Goal: Task Accomplishment & Management: Manage account settings

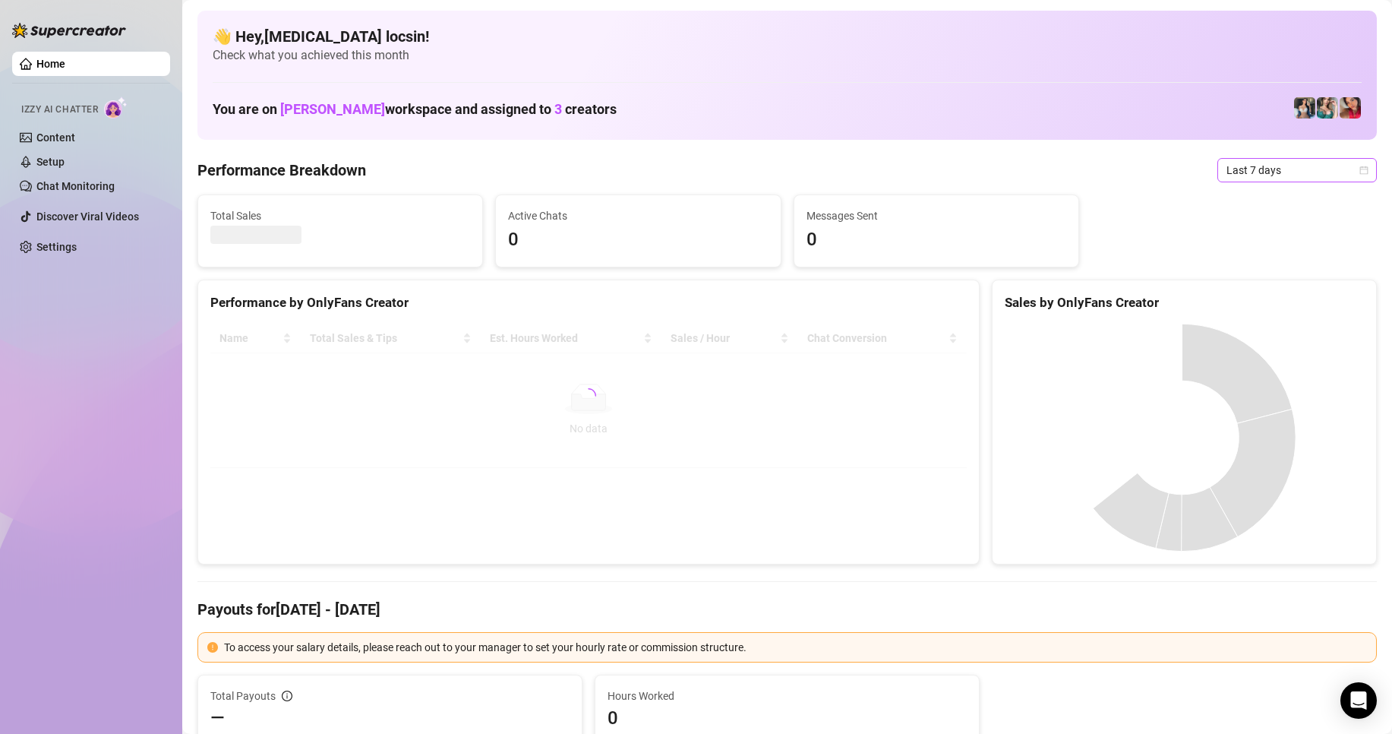
click at [1293, 170] on span "Last 7 days" at bounding box center [1297, 170] width 141 height 23
click at [1256, 296] on div "Custom date" at bounding box center [1284, 297] width 135 height 17
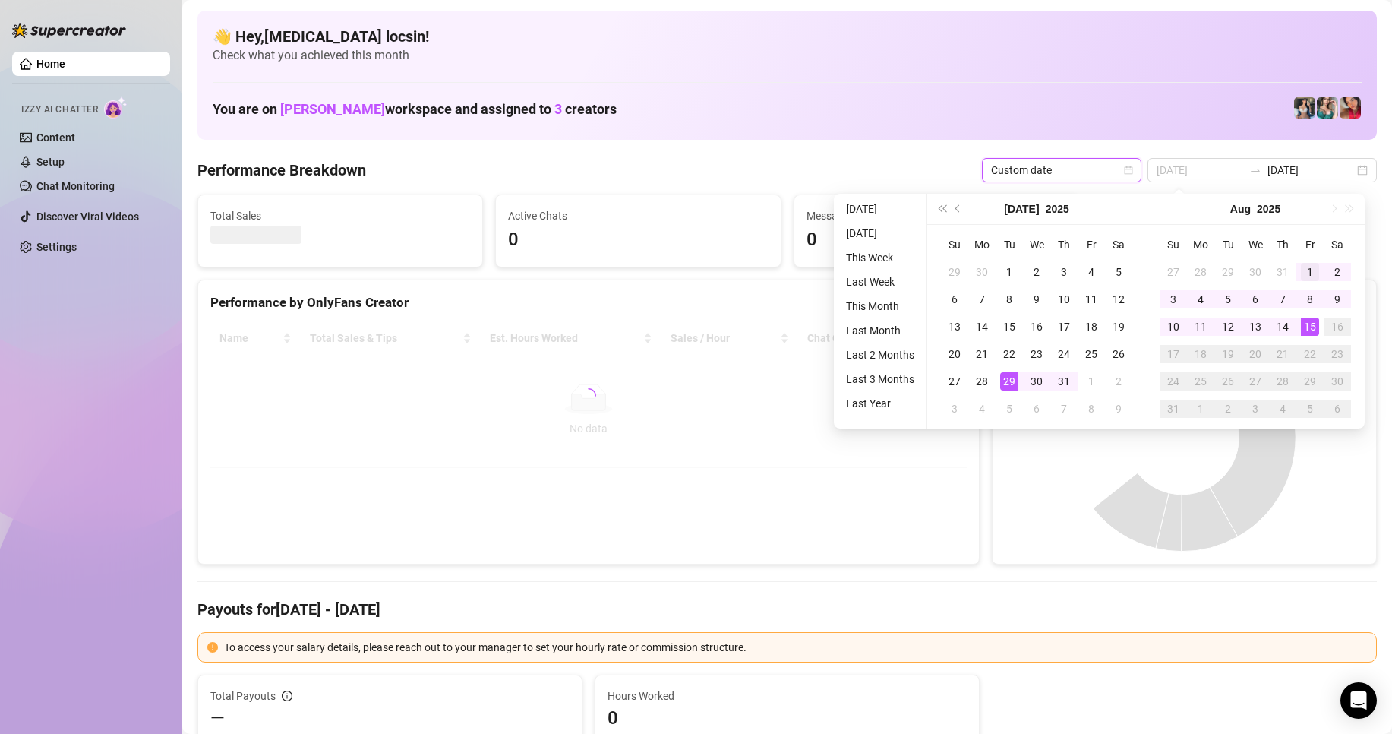
type input "[DATE]"
drag, startPoint x: 1300, startPoint y: 275, endPoint x: 1303, endPoint y: 286, distance: 11.6
click at [1301, 275] on div "1" at bounding box center [1310, 272] width 18 height 18
type input "[DATE]"
drag, startPoint x: 1310, startPoint y: 326, endPoint x: 1112, endPoint y: 271, distance: 205.6
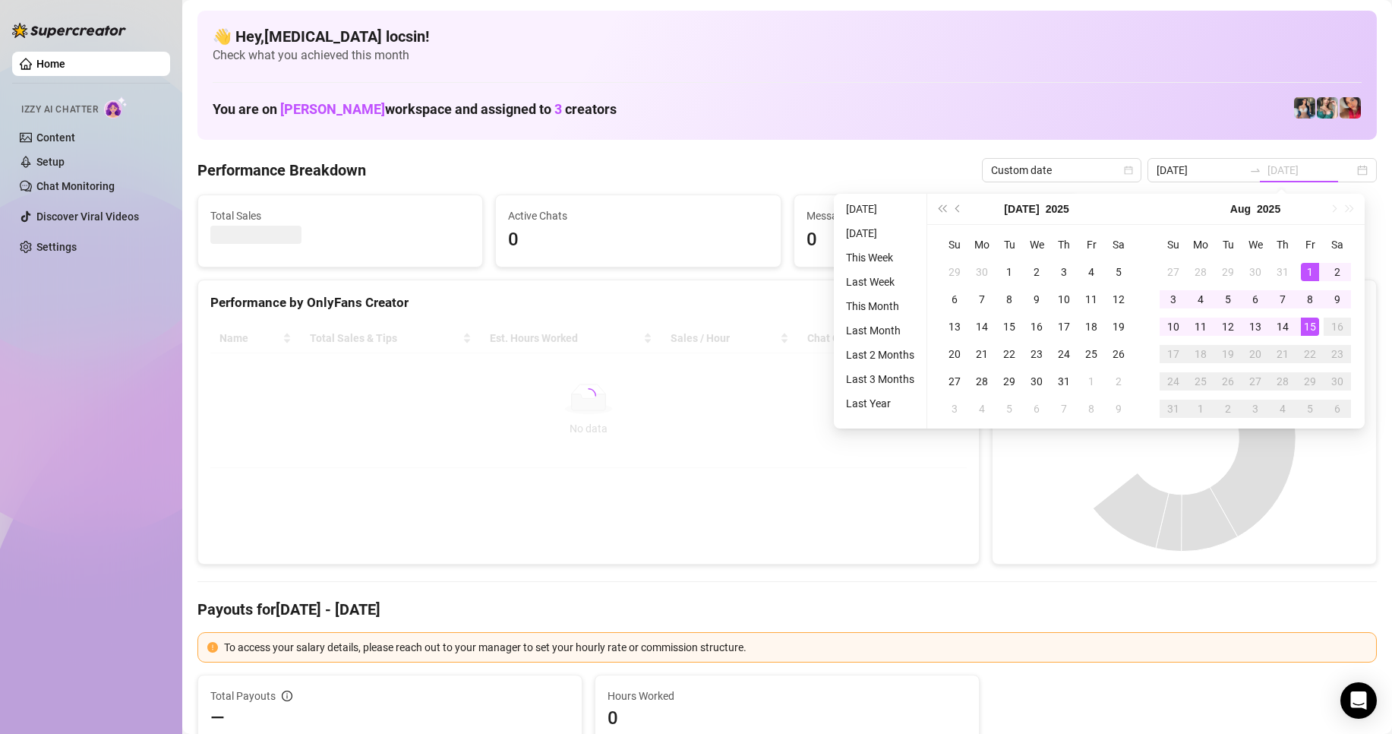
click at [1310, 326] on div "15" at bounding box center [1310, 326] width 18 height 18
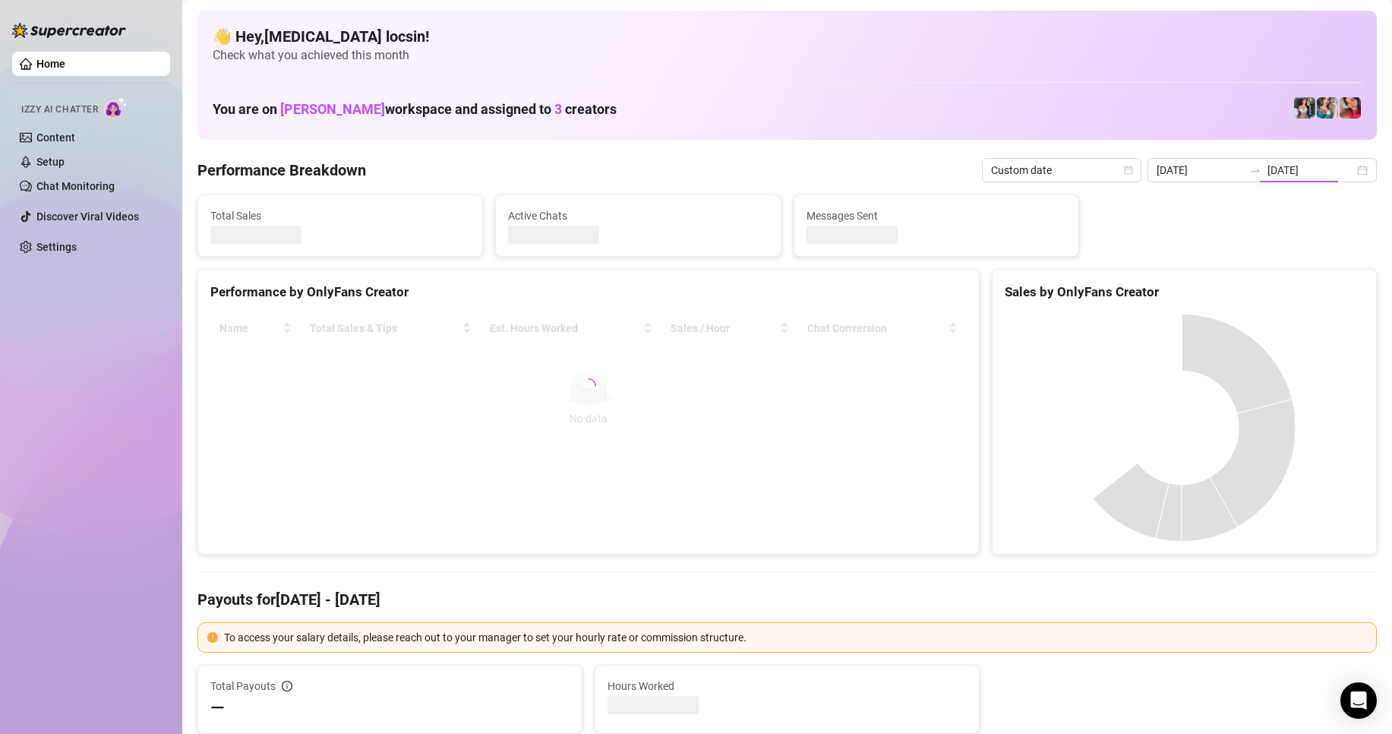
type input "[DATE]"
click at [351, 169] on Breakdown "Performance Breakdown" at bounding box center [281, 169] width 169 height 21
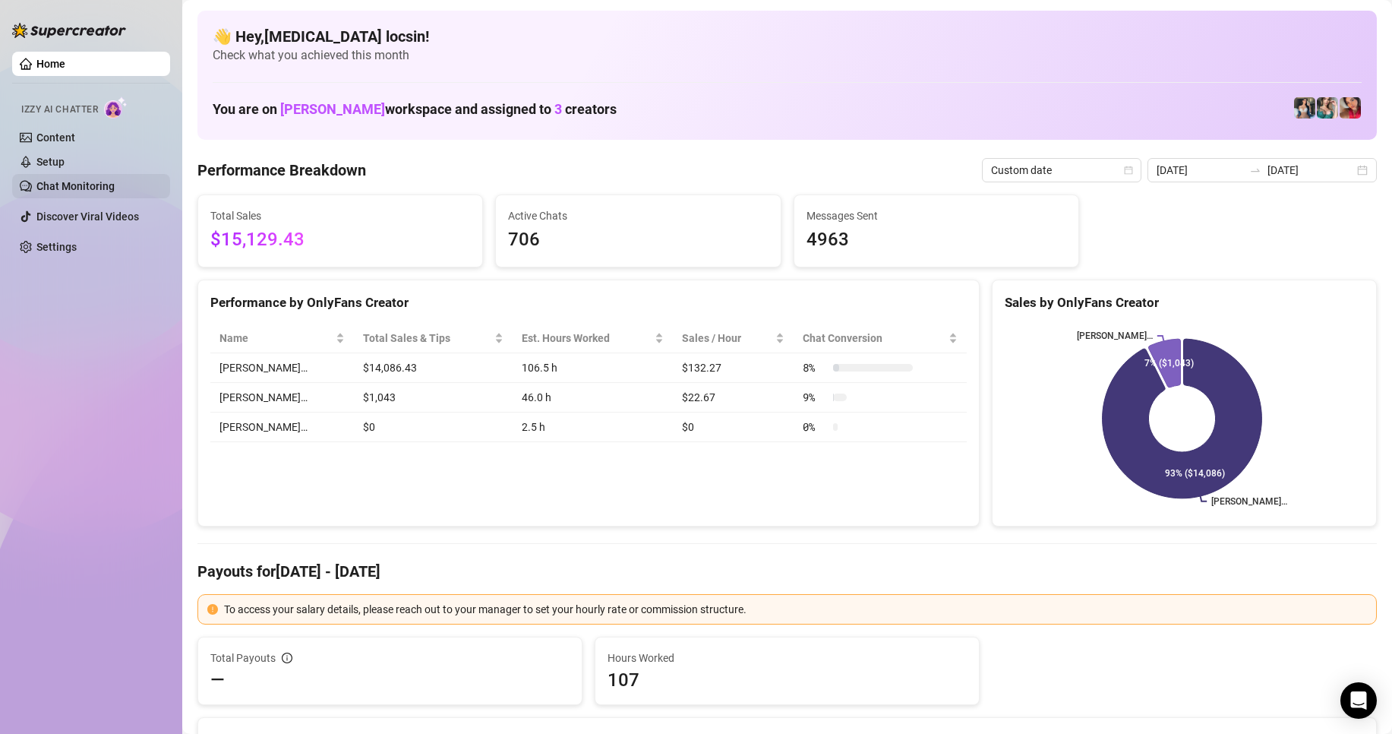
drag, startPoint x: 95, startPoint y: 187, endPoint x: 122, endPoint y: 194, distance: 28.4
click at [95, 187] on link "Chat Monitoring" at bounding box center [75, 186] width 78 height 12
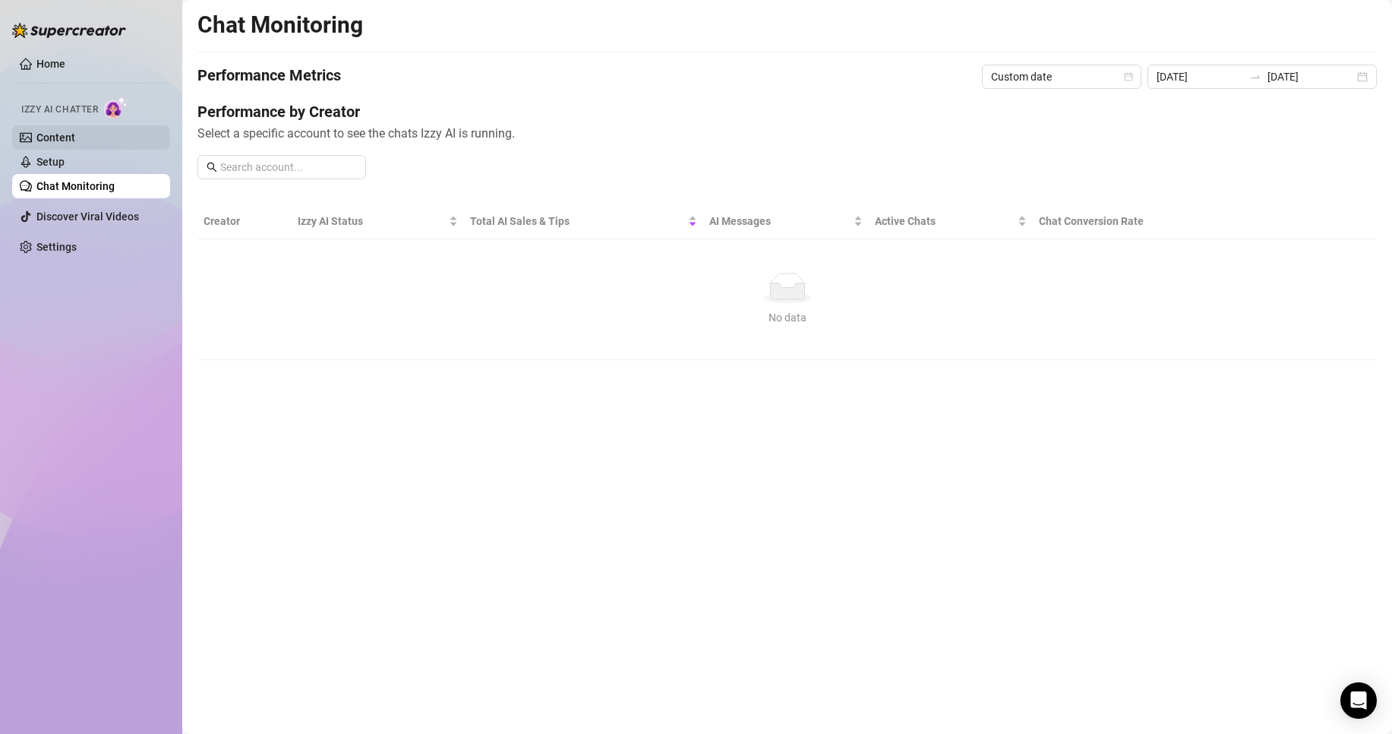
click at [67, 134] on link "Content" at bounding box center [55, 137] width 39 height 12
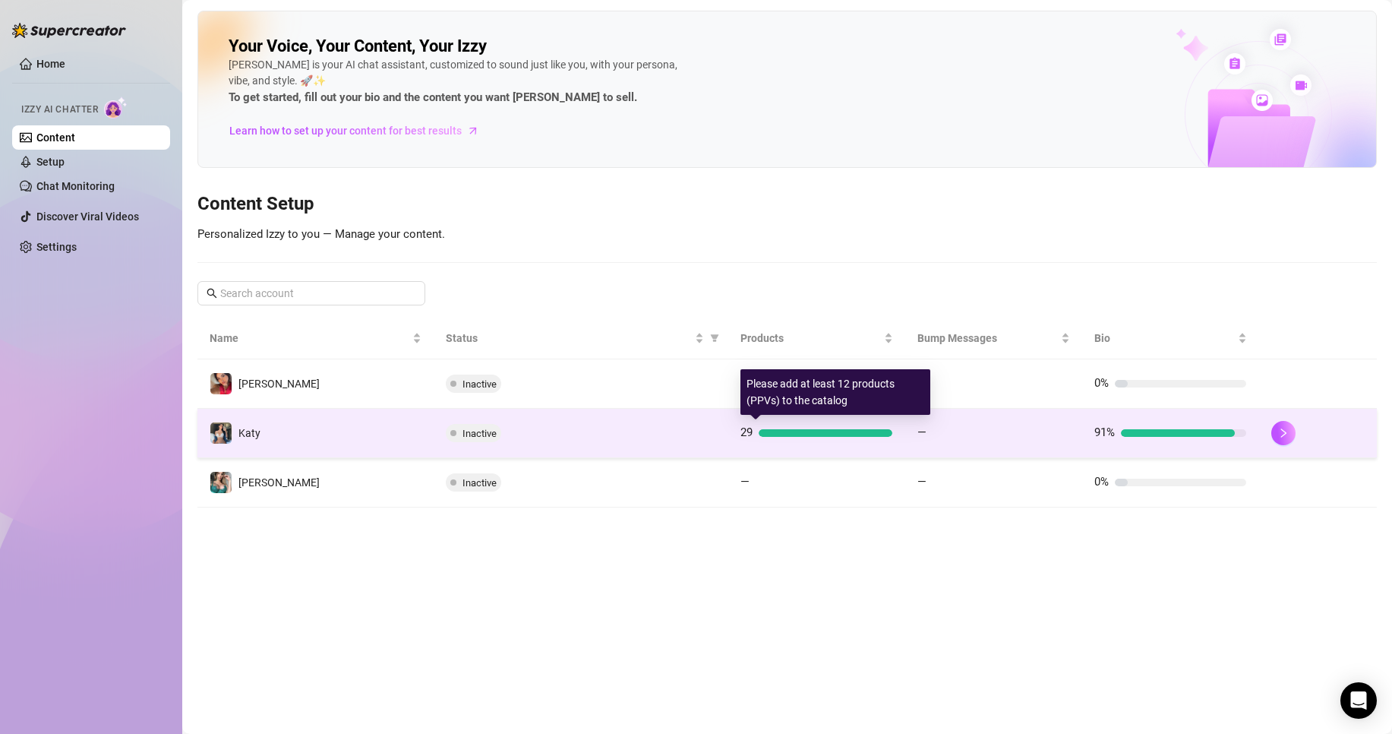
click at [812, 438] on div "29" at bounding box center [817, 433] width 152 height 18
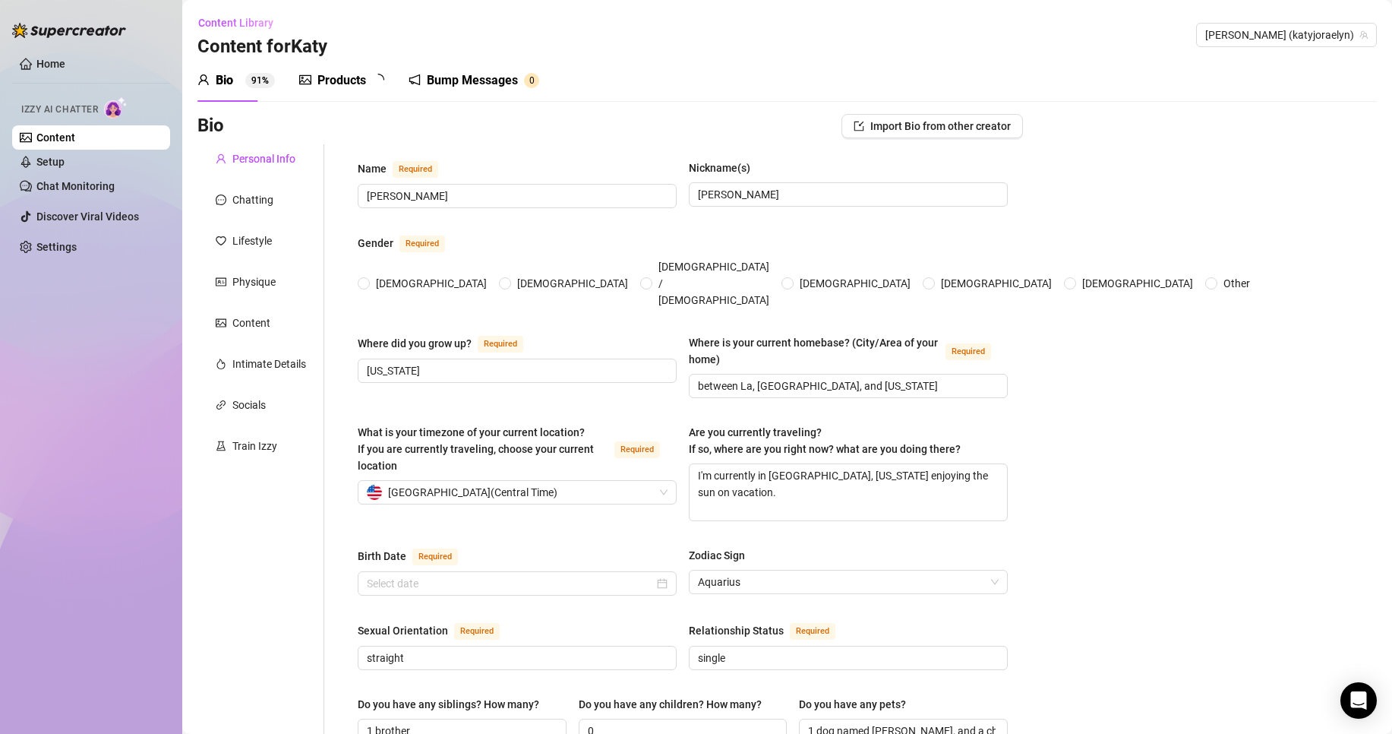
radio input "true"
type input "[DATE]"
drag, startPoint x: 74, startPoint y: 182, endPoint x: 61, endPoint y: 176, distance: 14.0
click at [74, 182] on link "Chat Monitoring" at bounding box center [75, 186] width 78 height 12
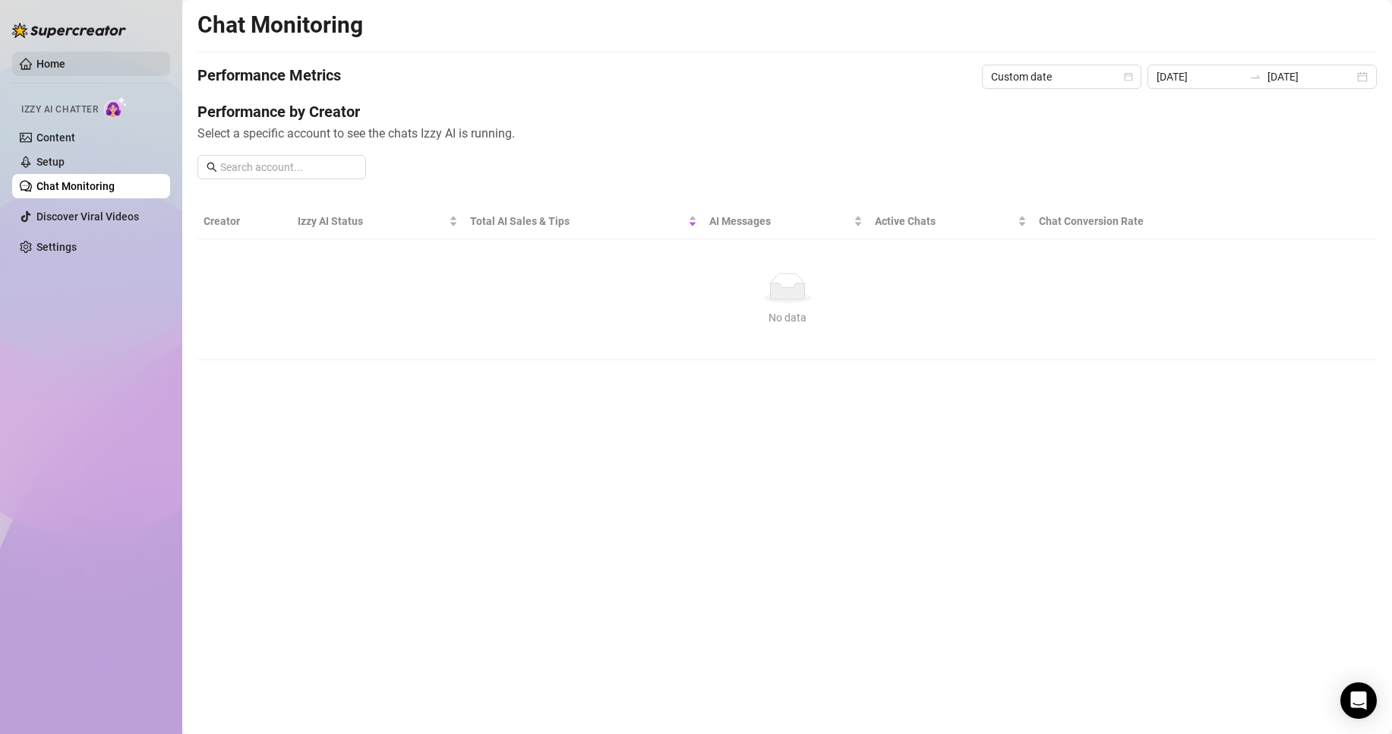
click at [65, 58] on link "Home" at bounding box center [50, 64] width 29 height 12
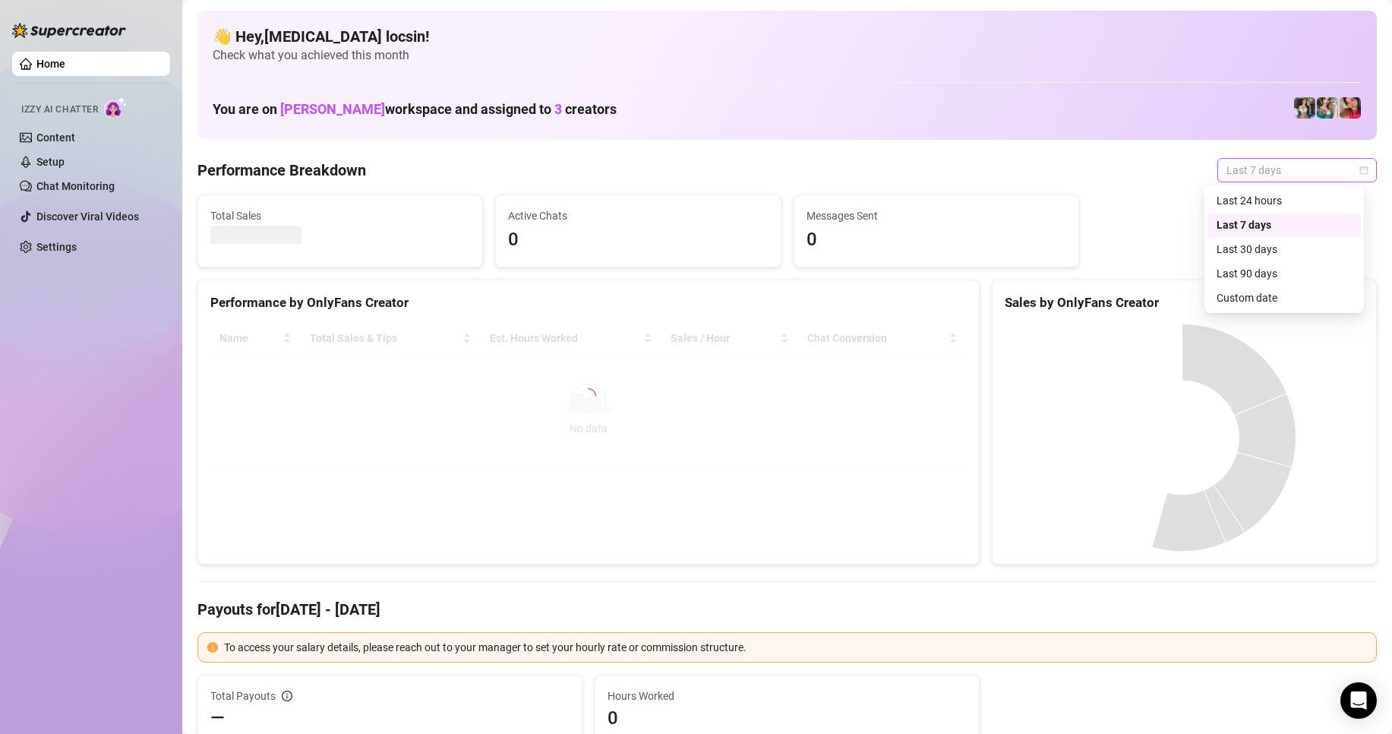
click at [1259, 172] on span "Last 7 days" at bounding box center [1297, 170] width 141 height 23
click at [1248, 300] on div "Custom date" at bounding box center [1284, 297] width 135 height 17
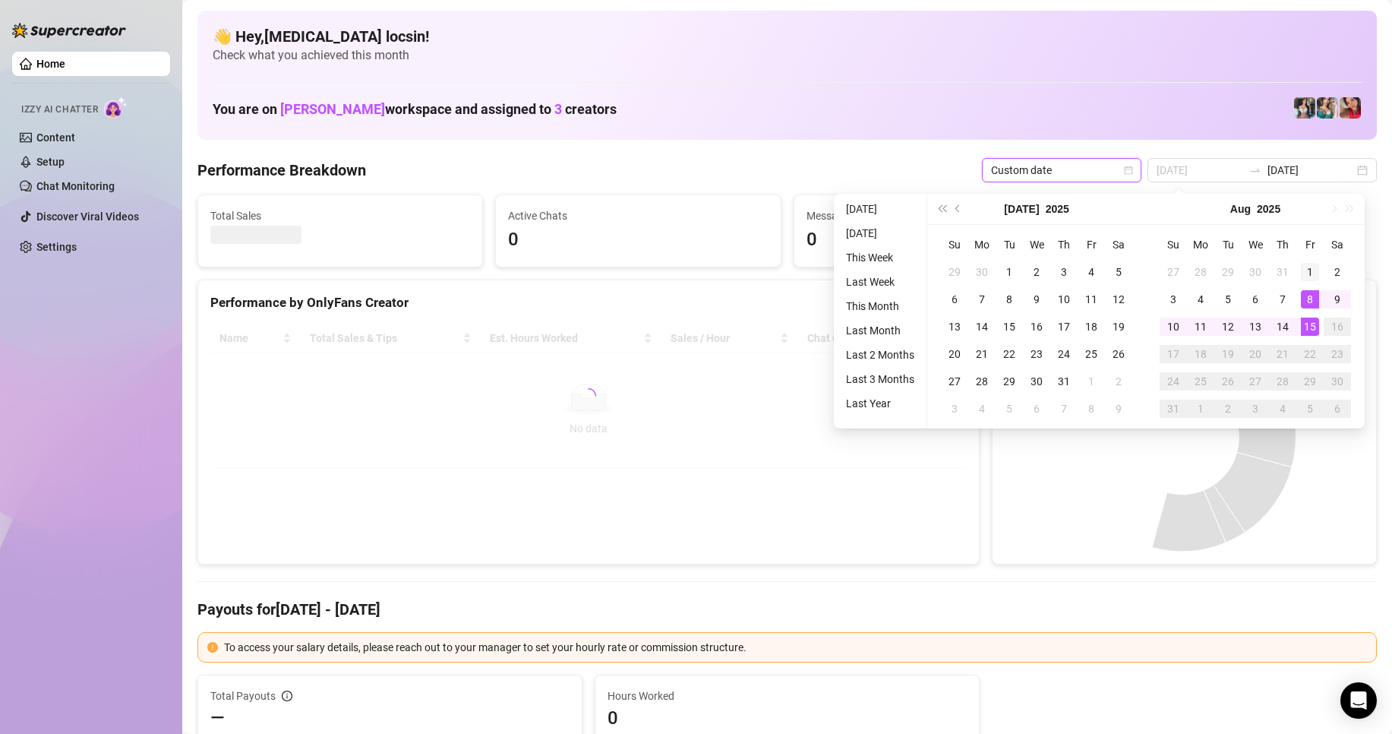
click at [1315, 268] on div "1" at bounding box center [1310, 272] width 18 height 18
click at [1308, 327] on div "15" at bounding box center [1310, 326] width 18 height 18
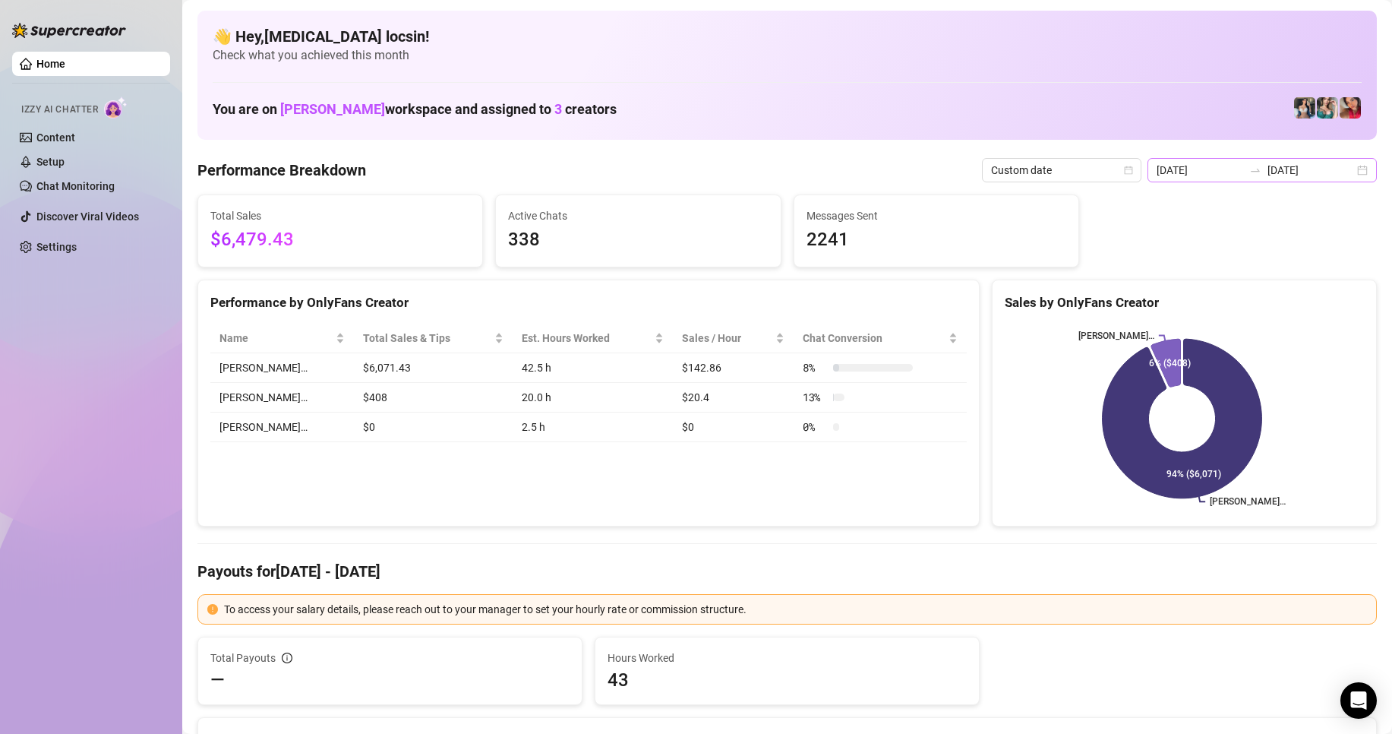
drag, startPoint x: 1230, startPoint y: 159, endPoint x: 1240, endPoint y: 162, distance: 10.1
click at [1230, 159] on div "2025-08-08 2025-08-15" at bounding box center [1262, 170] width 229 height 24
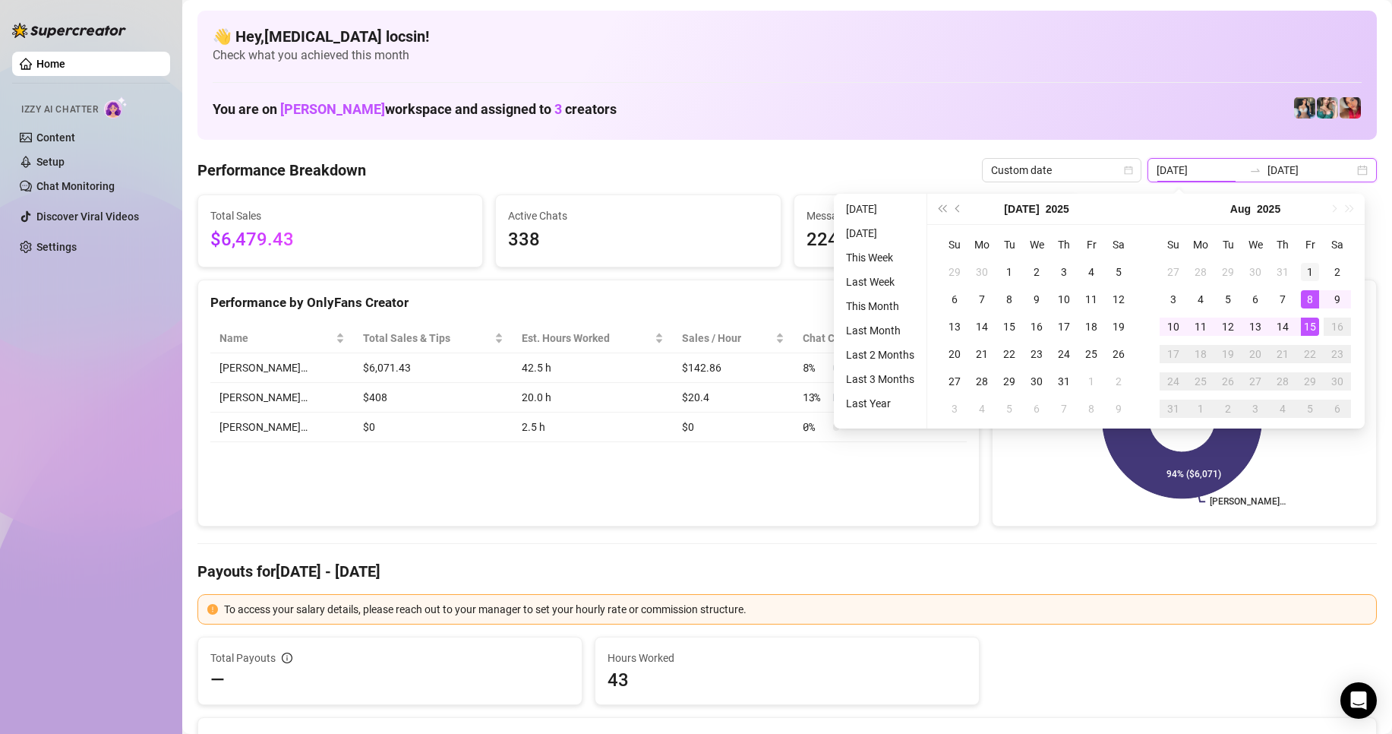
type input "[DATE]"
click at [1301, 277] on div "1" at bounding box center [1310, 272] width 18 height 18
type input "[DATE]"
click at [1309, 319] on div "15" at bounding box center [1310, 326] width 18 height 18
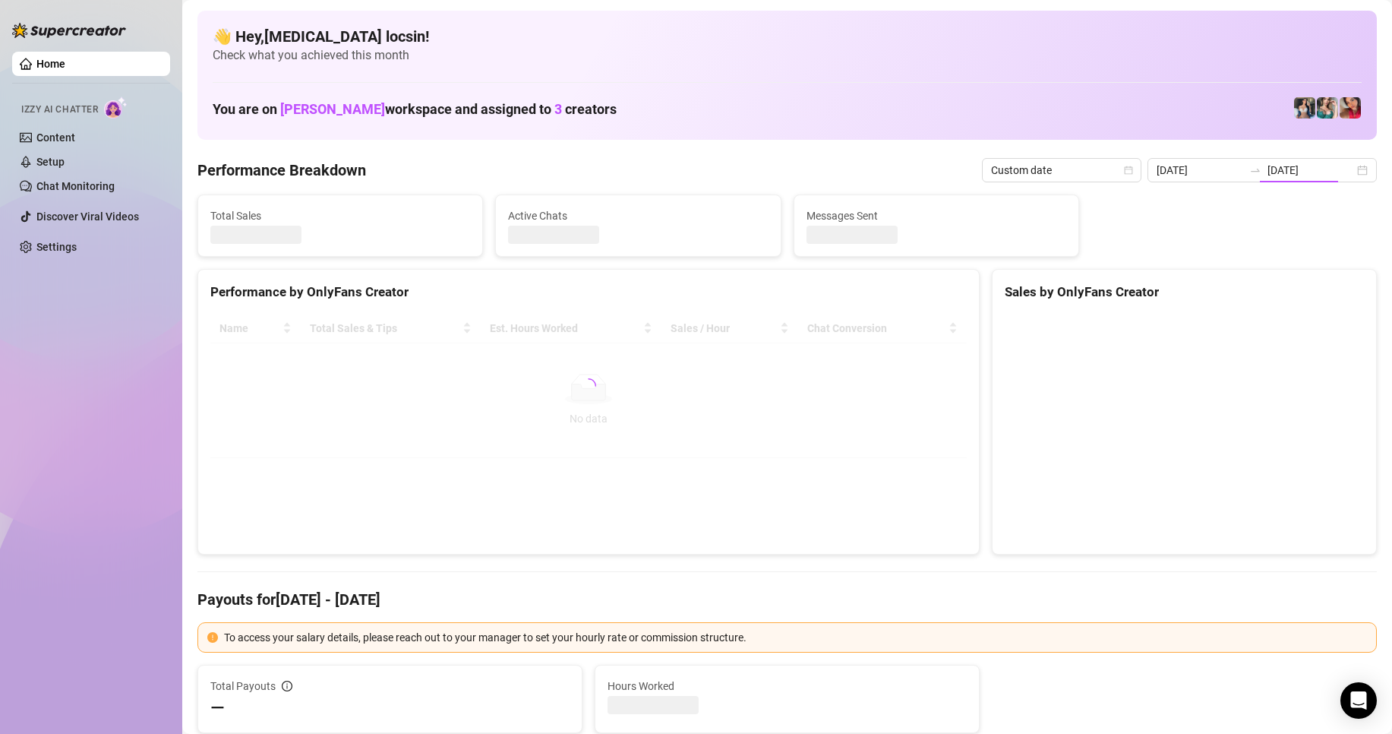
type input "[DATE]"
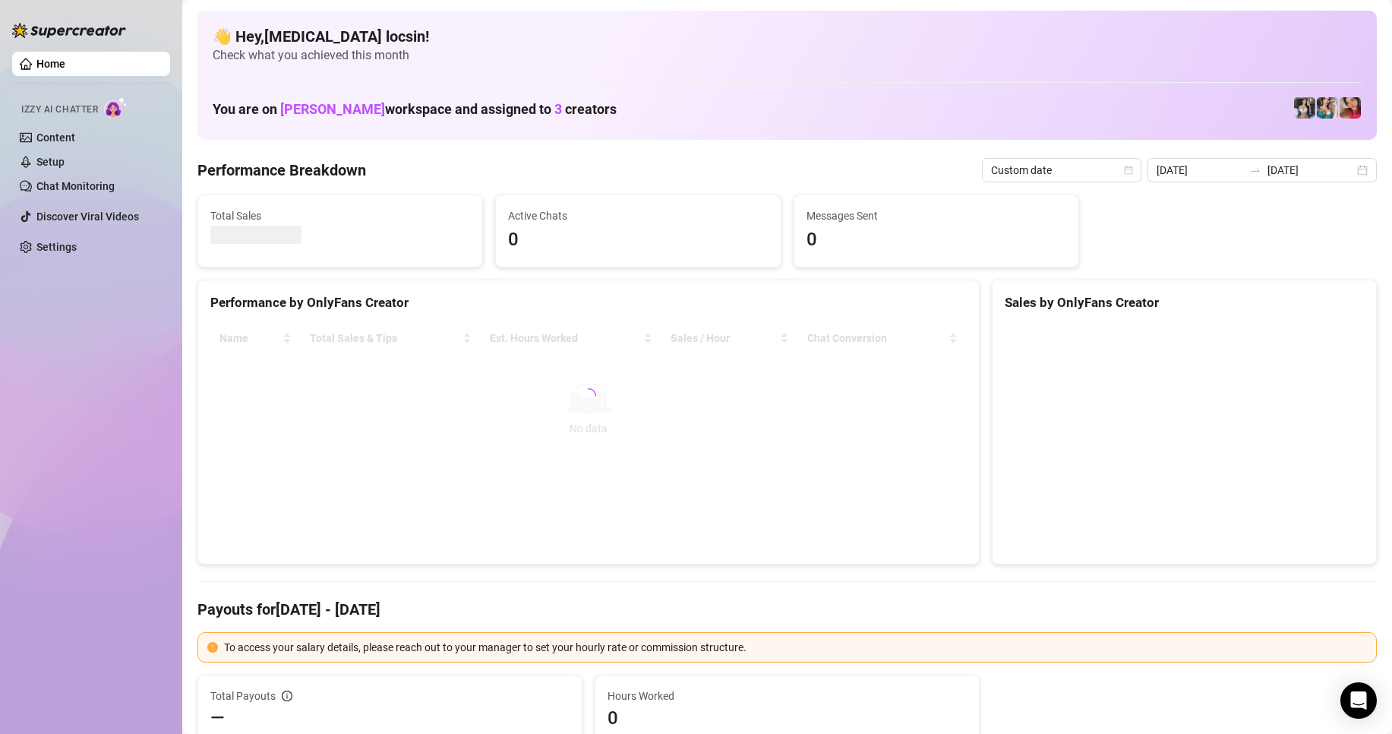
click at [280, 166] on Breakdown "Performance Breakdown" at bounding box center [281, 169] width 169 height 21
